Goal: Transaction & Acquisition: Purchase product/service

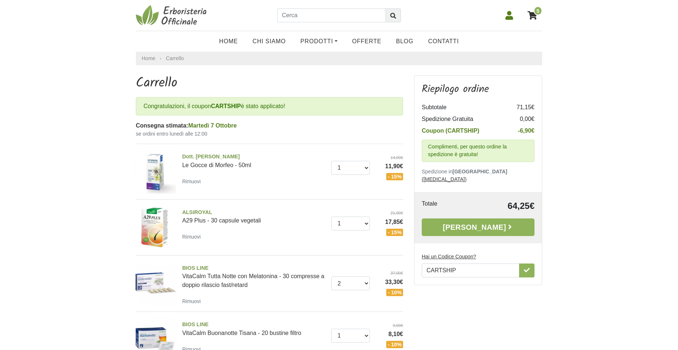
scroll to position [75, 0]
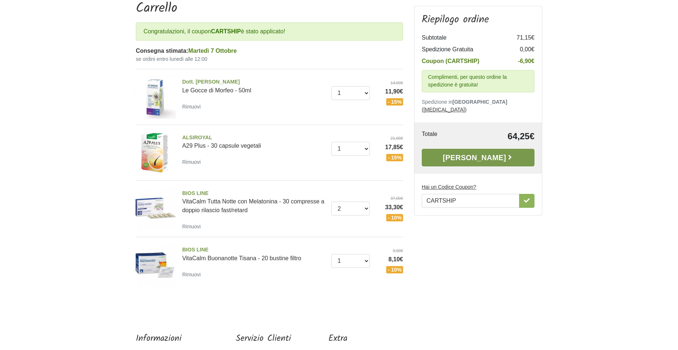
click at [483, 149] on link "[PERSON_NAME]" at bounding box center [478, 158] width 113 height 18
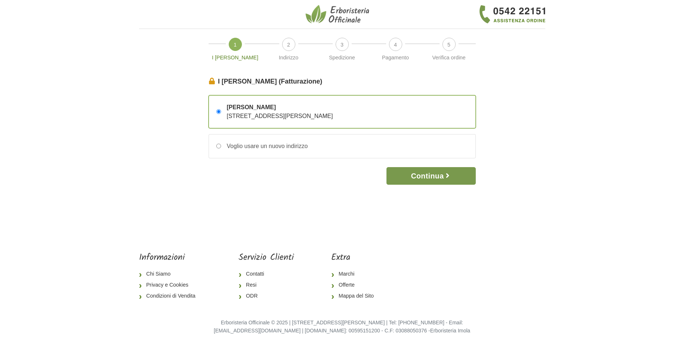
click at [433, 177] on button "Continua" at bounding box center [430, 176] width 89 height 18
click at [451, 179] on icon "button" at bounding box center [447, 175] width 7 height 7
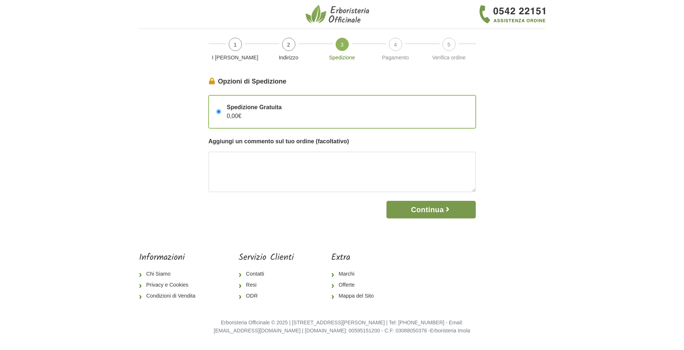
click at [428, 209] on button "Continua" at bounding box center [430, 210] width 89 height 18
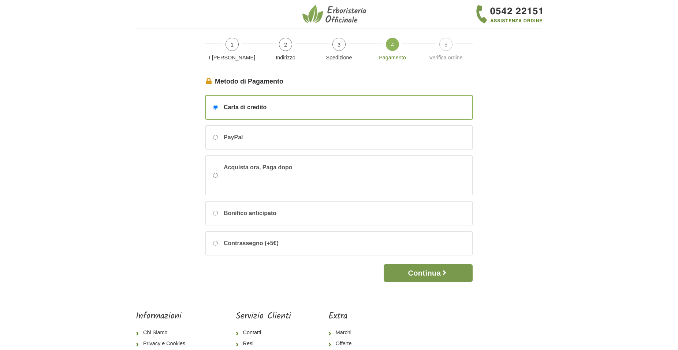
click at [424, 273] on button "Continua" at bounding box center [428, 273] width 89 height 18
